Goal: Use online tool/utility: Utilize a website feature to perform a specific function

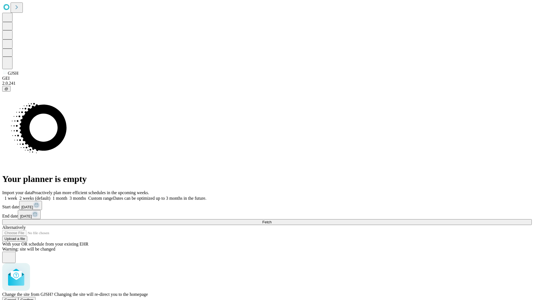
click at [34, 298] on span "Confirm" at bounding box center [27, 300] width 13 height 4
click at [17, 196] on label "1 week" at bounding box center [9, 198] width 15 height 5
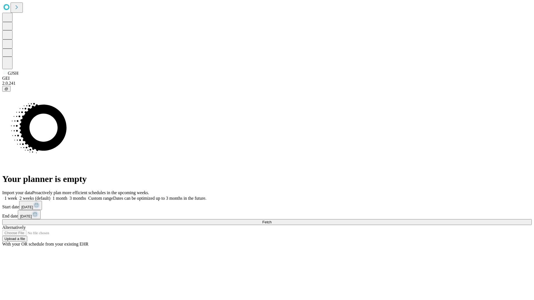
click at [271, 220] on span "Fetch" at bounding box center [266, 222] width 9 height 4
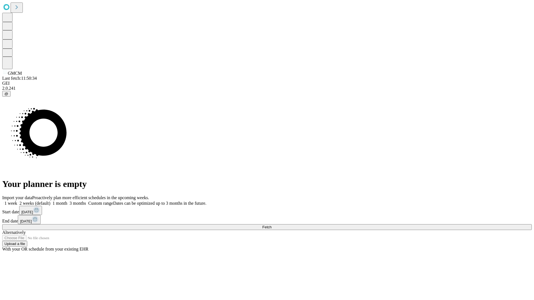
click at [17, 201] on label "1 week" at bounding box center [9, 203] width 15 height 5
click at [271, 225] on span "Fetch" at bounding box center [266, 227] width 9 height 4
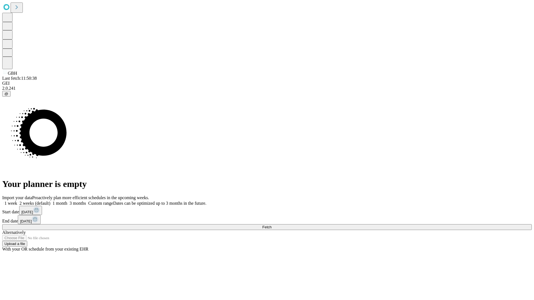
click at [271, 225] on span "Fetch" at bounding box center [266, 227] width 9 height 4
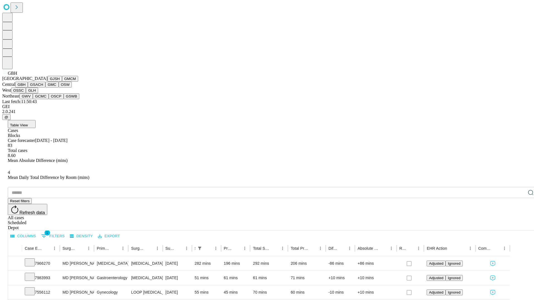
click at [43, 88] on button "GSACH" at bounding box center [37, 85] width 18 height 6
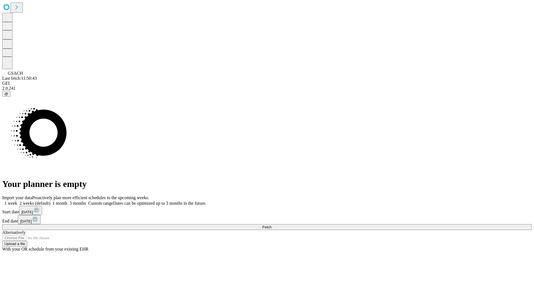
click at [17, 201] on label "1 week" at bounding box center [9, 203] width 15 height 5
click at [271, 225] on span "Fetch" at bounding box center [266, 227] width 9 height 4
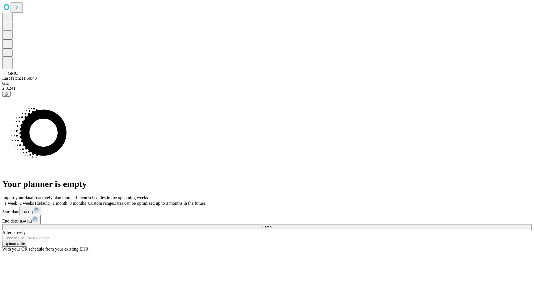
click at [17, 201] on label "1 week" at bounding box center [9, 203] width 15 height 5
click at [271, 225] on span "Fetch" at bounding box center [266, 227] width 9 height 4
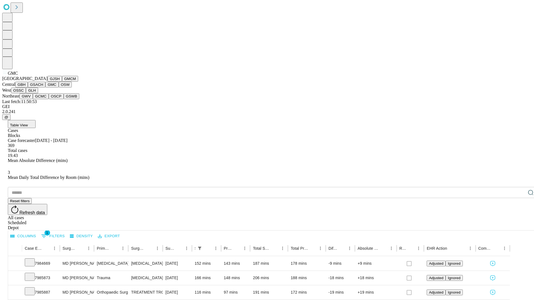
click at [59, 88] on button "OSW" at bounding box center [65, 85] width 13 height 6
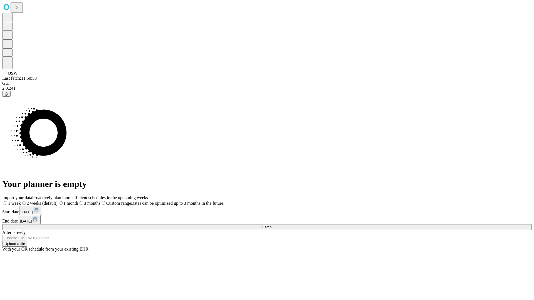
click at [21, 201] on label "1 week" at bounding box center [11, 203] width 19 height 5
click at [271, 225] on span "Fetch" at bounding box center [266, 227] width 9 height 4
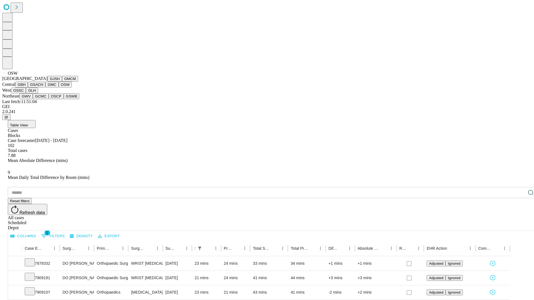
click at [26, 93] on button "OSSC" at bounding box center [18, 91] width 15 height 6
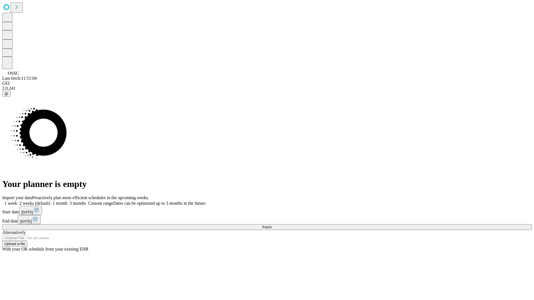
click at [17, 201] on label "1 week" at bounding box center [9, 203] width 15 height 5
click at [271, 225] on span "Fetch" at bounding box center [266, 227] width 9 height 4
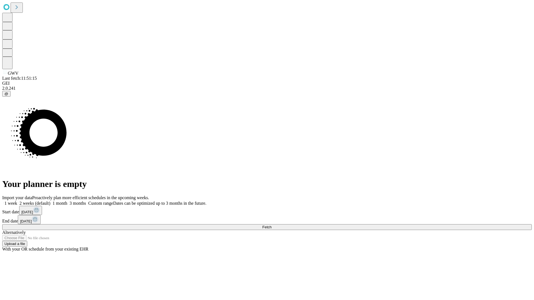
click at [17, 201] on label "1 week" at bounding box center [9, 203] width 15 height 5
click at [271, 225] on span "Fetch" at bounding box center [266, 227] width 9 height 4
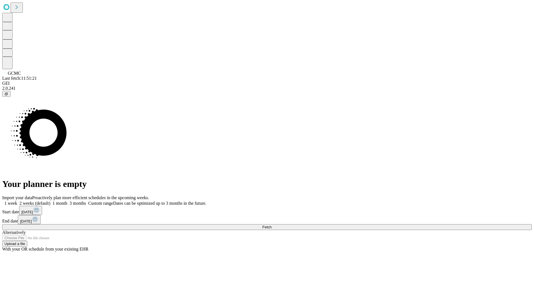
click at [17, 201] on label "1 week" at bounding box center [9, 203] width 15 height 5
click at [271, 225] on span "Fetch" at bounding box center [266, 227] width 9 height 4
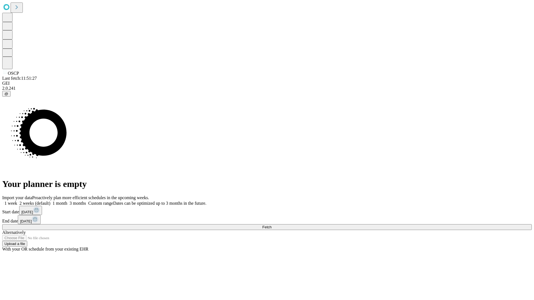
click at [17, 201] on label "1 week" at bounding box center [9, 203] width 15 height 5
click at [271, 225] on span "Fetch" at bounding box center [266, 227] width 9 height 4
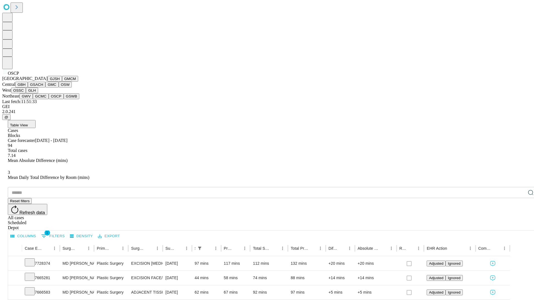
click at [64, 99] on button "GSWB" at bounding box center [72, 96] width 16 height 6
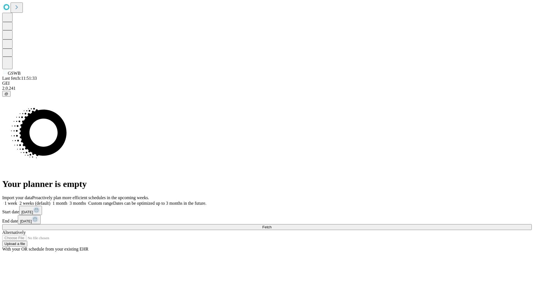
click at [17, 201] on label "1 week" at bounding box center [9, 203] width 15 height 5
click at [271, 225] on span "Fetch" at bounding box center [266, 227] width 9 height 4
